Goal: Navigation & Orientation: Understand site structure

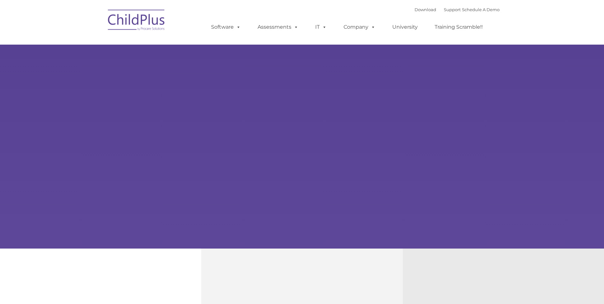
type input ""
select select "MEDIUM"
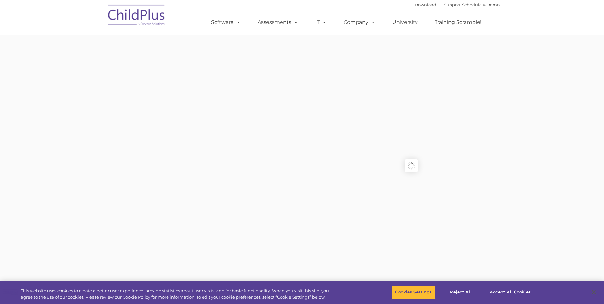
type input ""
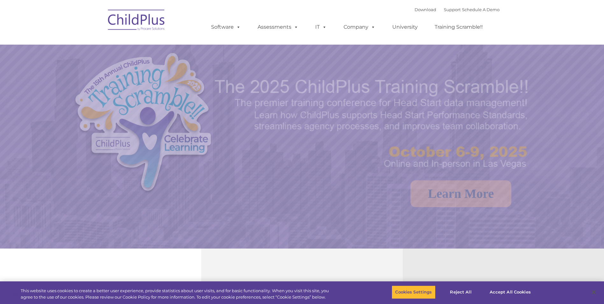
select select "MEDIUM"
